Goal: Task Accomplishment & Management: Manage account settings

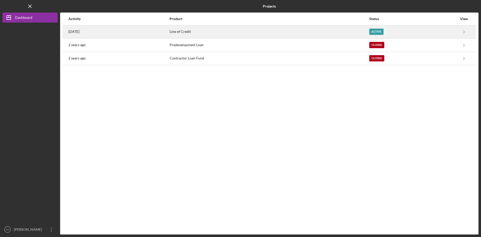
click at [378, 31] on div "Active" at bounding box center [376, 32] width 14 height 6
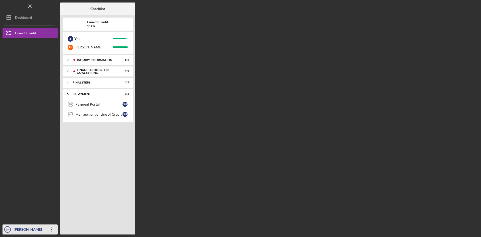
click at [32, 228] on div "[PERSON_NAME]" at bounding box center [29, 229] width 33 height 11
click at [104, 59] on div "INQUIRY INFORMATION" at bounding box center [102, 59] width 50 height 3
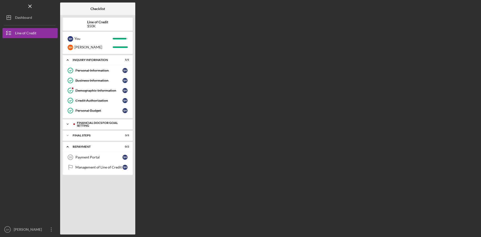
click at [90, 124] on div "Financial Docs for Goal Setting" at bounding box center [102, 124] width 50 height 6
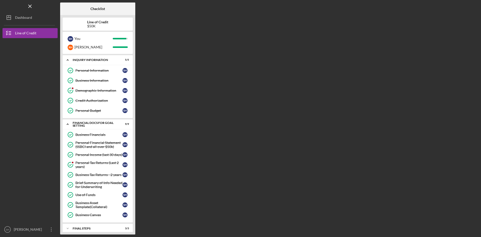
drag, startPoint x: 135, startPoint y: 58, endPoint x: 136, endPoint y: 89, distance: 30.8
click at [136, 89] on div "Checklist Line of Credit $50K S H You R H [PERSON_NAME] Icon/Expander INQUIRY I…" at bounding box center [269, 119] width 418 height 232
click at [84, 228] on div "FINAL STEPS" at bounding box center [100, 228] width 54 height 3
click at [82, 225] on div "Icon/Expander FINAL STEPS 3 / 3" at bounding box center [98, 228] width 70 height 10
click at [77, 226] on div "Icon/Expander FINAL STEPS 3 / 3" at bounding box center [98, 228] width 70 height 10
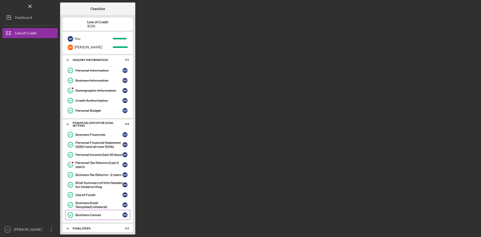
click at [88, 214] on div "Business Canvas" at bounding box center [98, 215] width 47 height 4
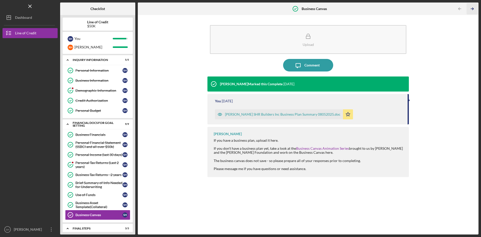
click at [471, 8] on icon "Icon/Table Pagination Arrow" at bounding box center [471, 8] width 11 height 11
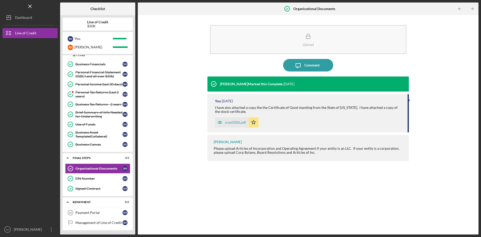
scroll to position [71, 0]
click at [471, 8] on icon "Icon/Table Pagination Arrow" at bounding box center [471, 8] width 11 height 11
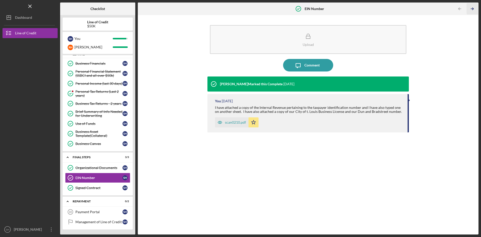
click at [471, 8] on icon "Icon/Table Pagination Arrow" at bounding box center [471, 8] width 11 height 11
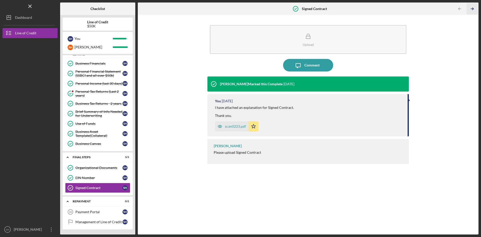
click at [471, 8] on icon "Icon/Table Pagination Arrow" at bounding box center [471, 8] width 11 height 11
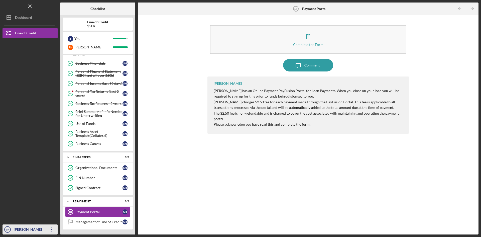
click at [29, 229] on div "[PERSON_NAME]" at bounding box center [29, 229] width 33 height 11
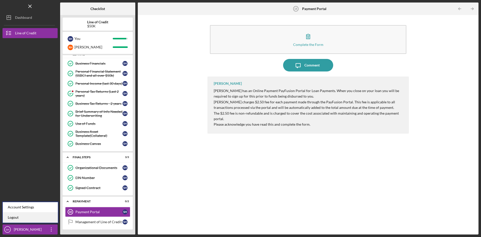
click at [15, 216] on link "Logout" at bounding box center [30, 217] width 55 height 10
